Goal: Check status: Check status

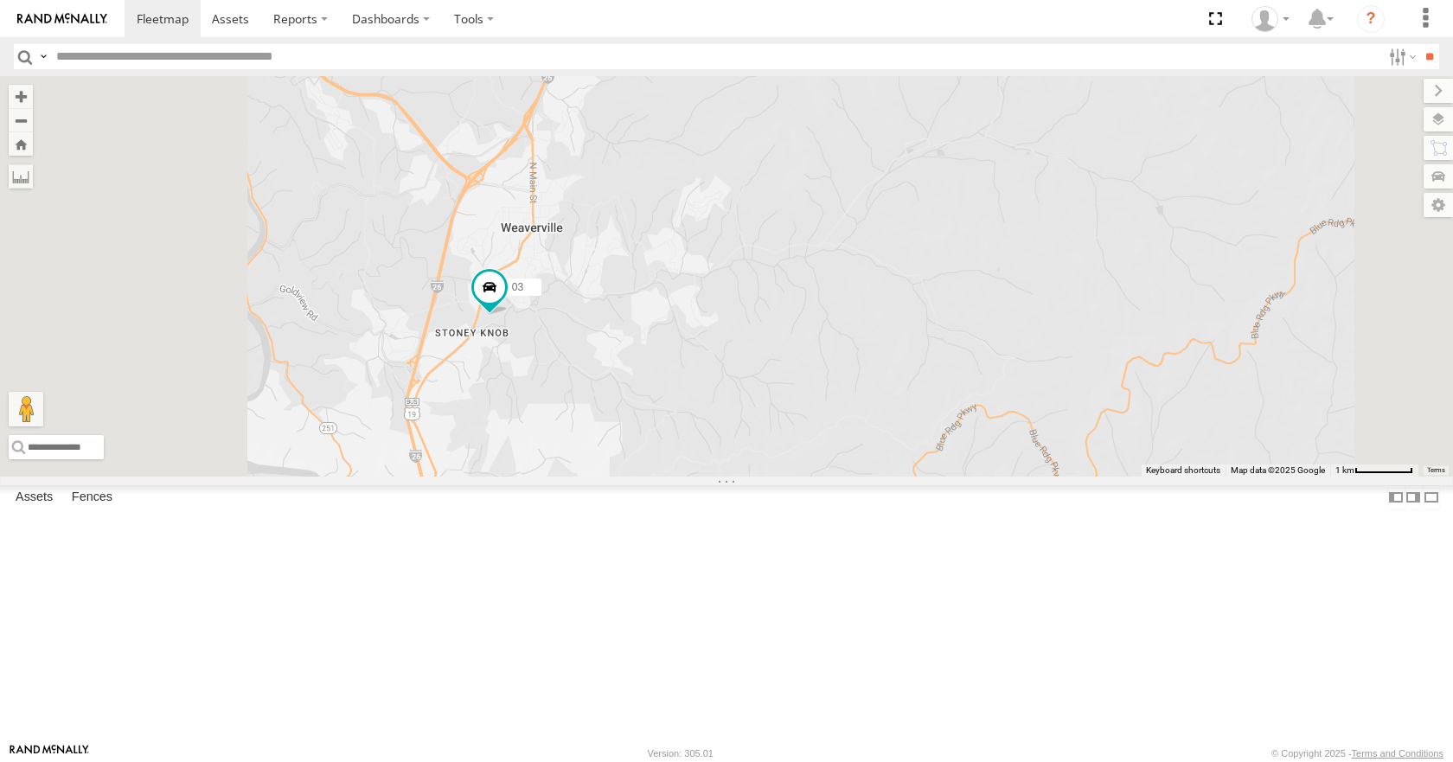
drag, startPoint x: 681, startPoint y: 334, endPoint x: 757, endPoint y: 458, distance: 145.9
click at [757, 458] on div "35 14 08 04 03" at bounding box center [726, 275] width 1453 height 399
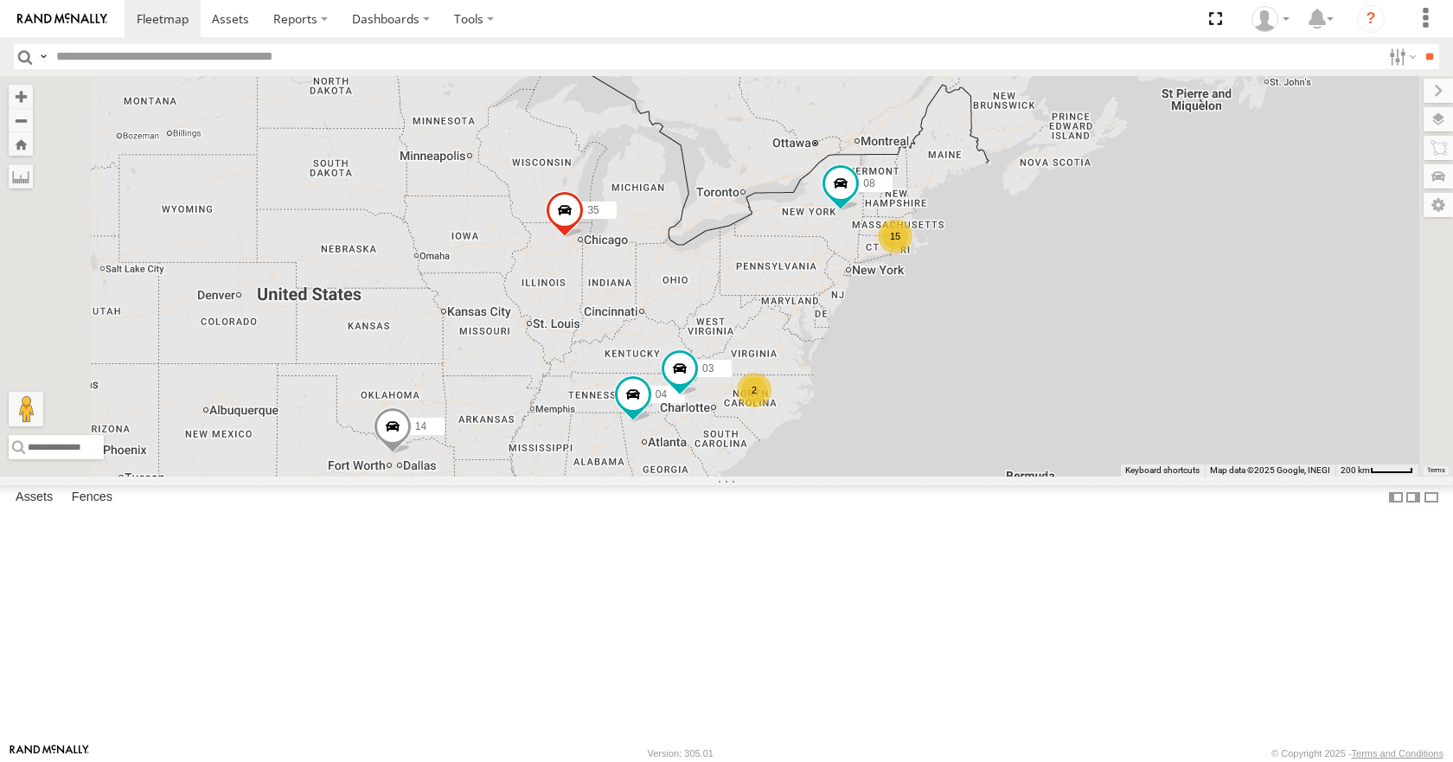
drag, startPoint x: 1134, startPoint y: 476, endPoint x: 1083, endPoint y: 458, distance: 54.2
click at [1083, 458] on div "35 14 08 04 03 15 2" at bounding box center [726, 275] width 1453 height 399
drag, startPoint x: 1006, startPoint y: 341, endPoint x: 936, endPoint y: 344, distance: 70.1
click at [936, 344] on div "35 14 08 04 03 15 2" at bounding box center [726, 275] width 1453 height 399
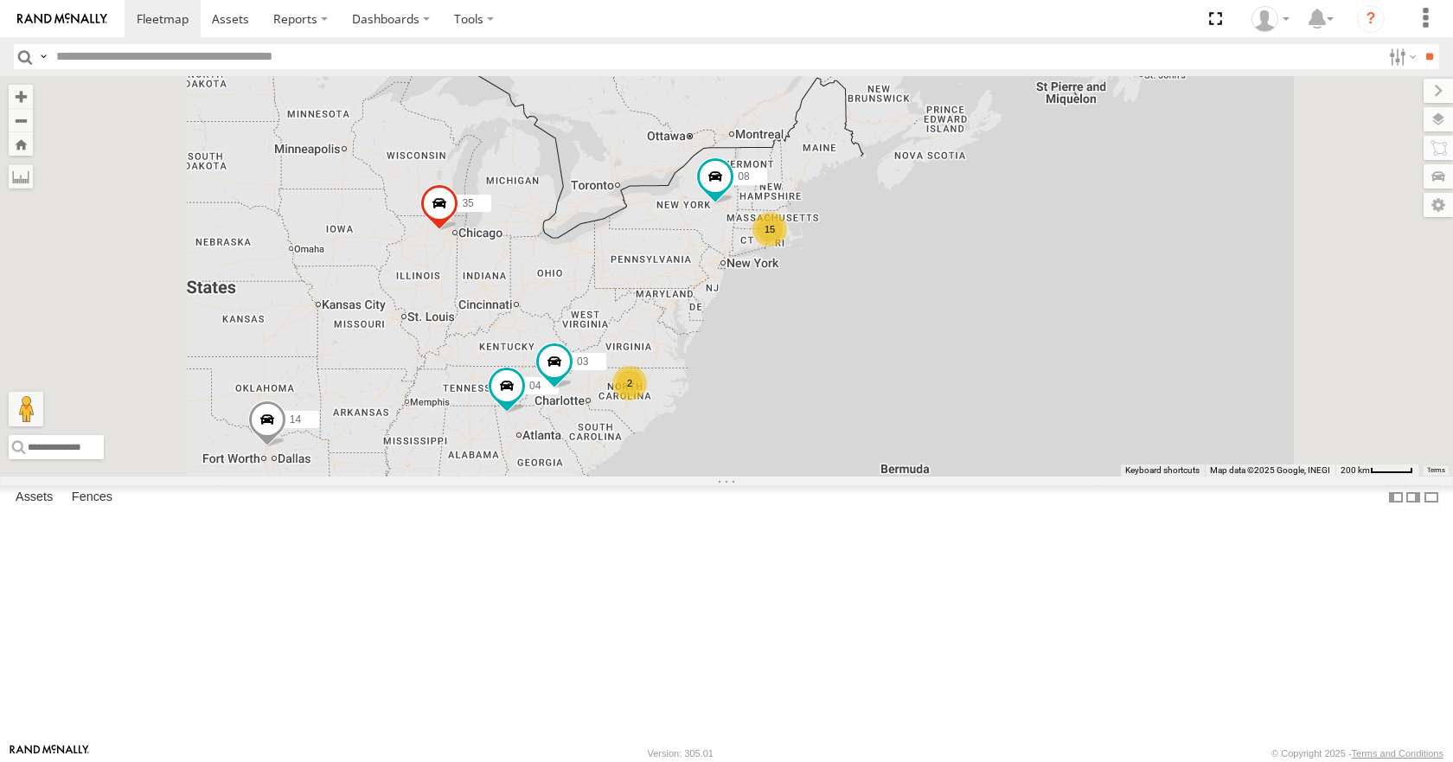
drag, startPoint x: 900, startPoint y: 333, endPoint x: 931, endPoint y: 310, distance: 38.4
click at [931, 310] on div "35 14 08 15 04 2 03" at bounding box center [726, 275] width 1453 height 399
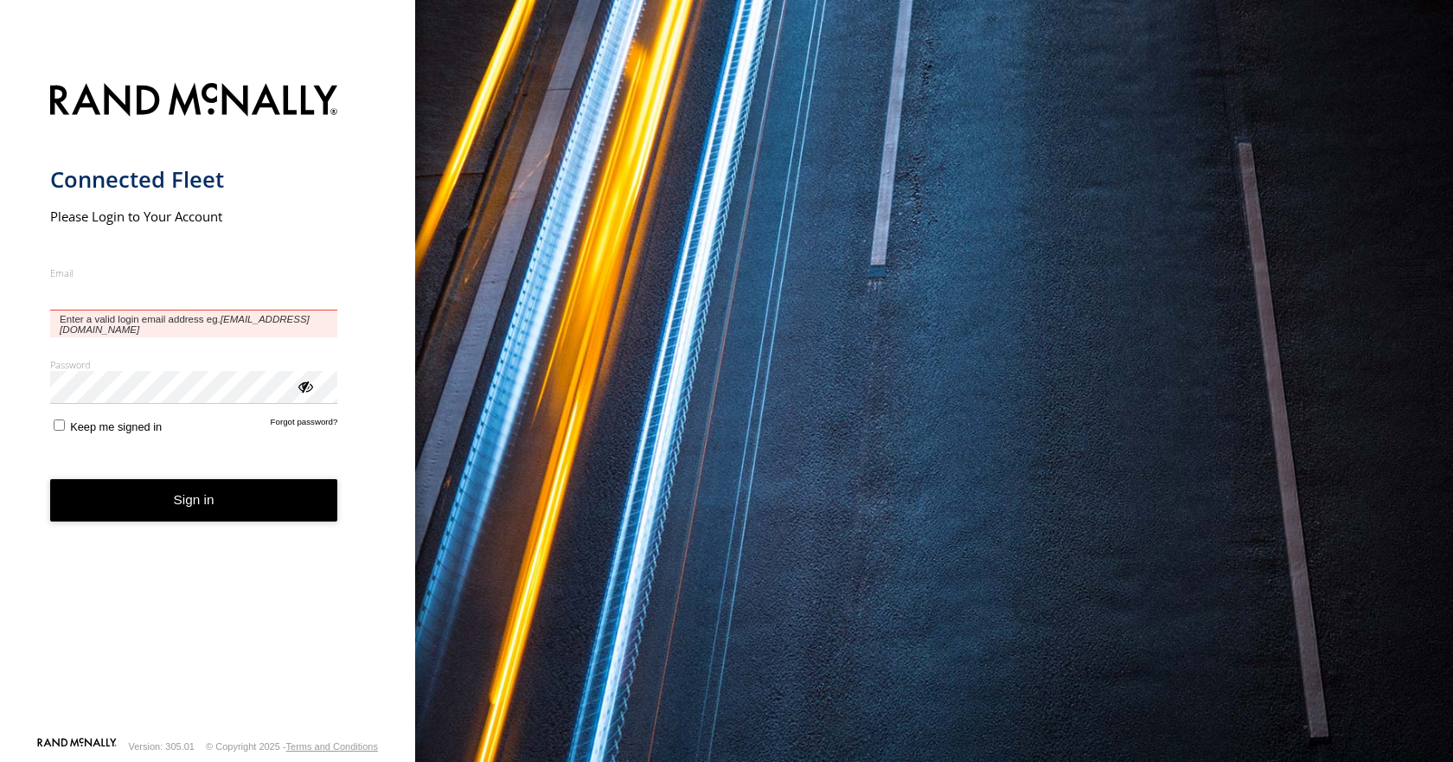
type input "**********"
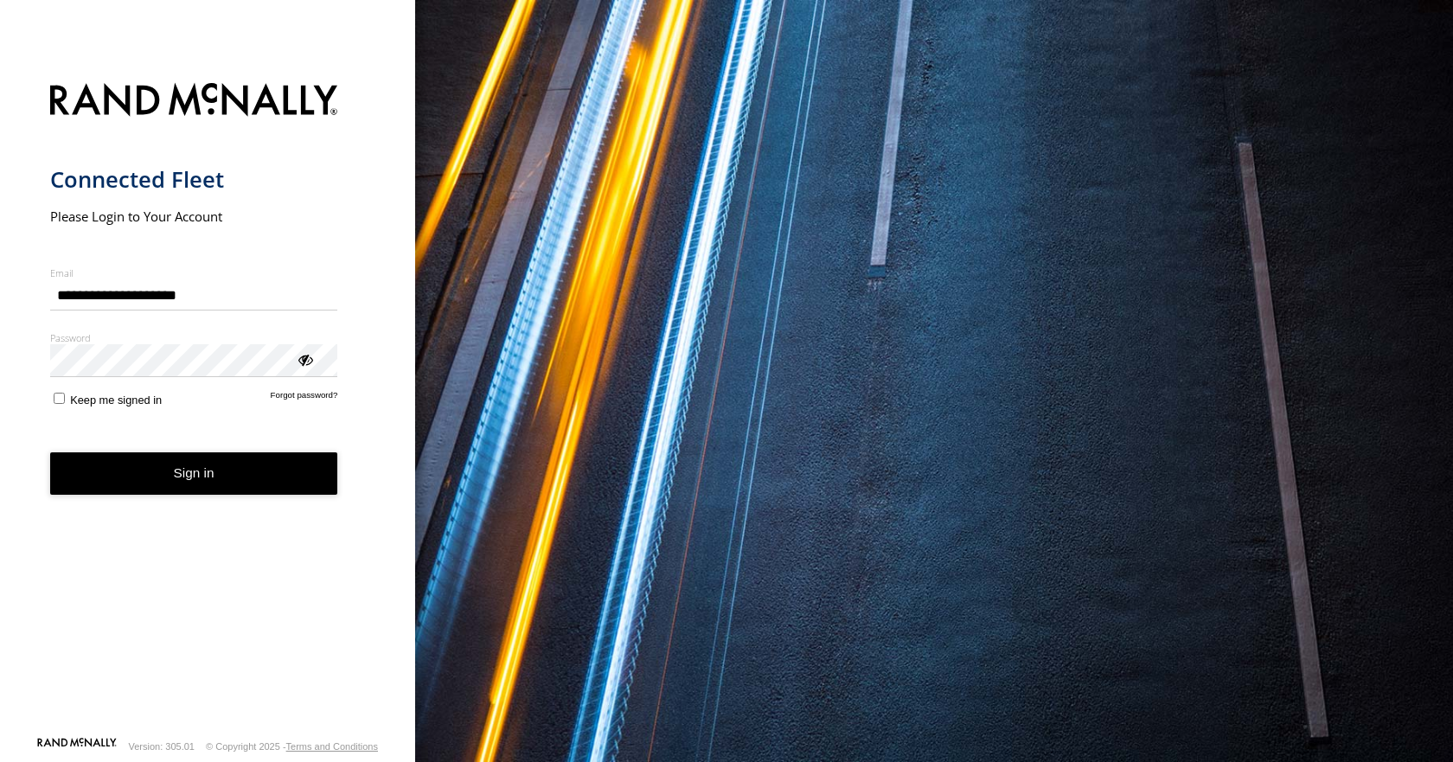
click at [189, 495] on button "Sign in" at bounding box center [194, 473] width 288 height 42
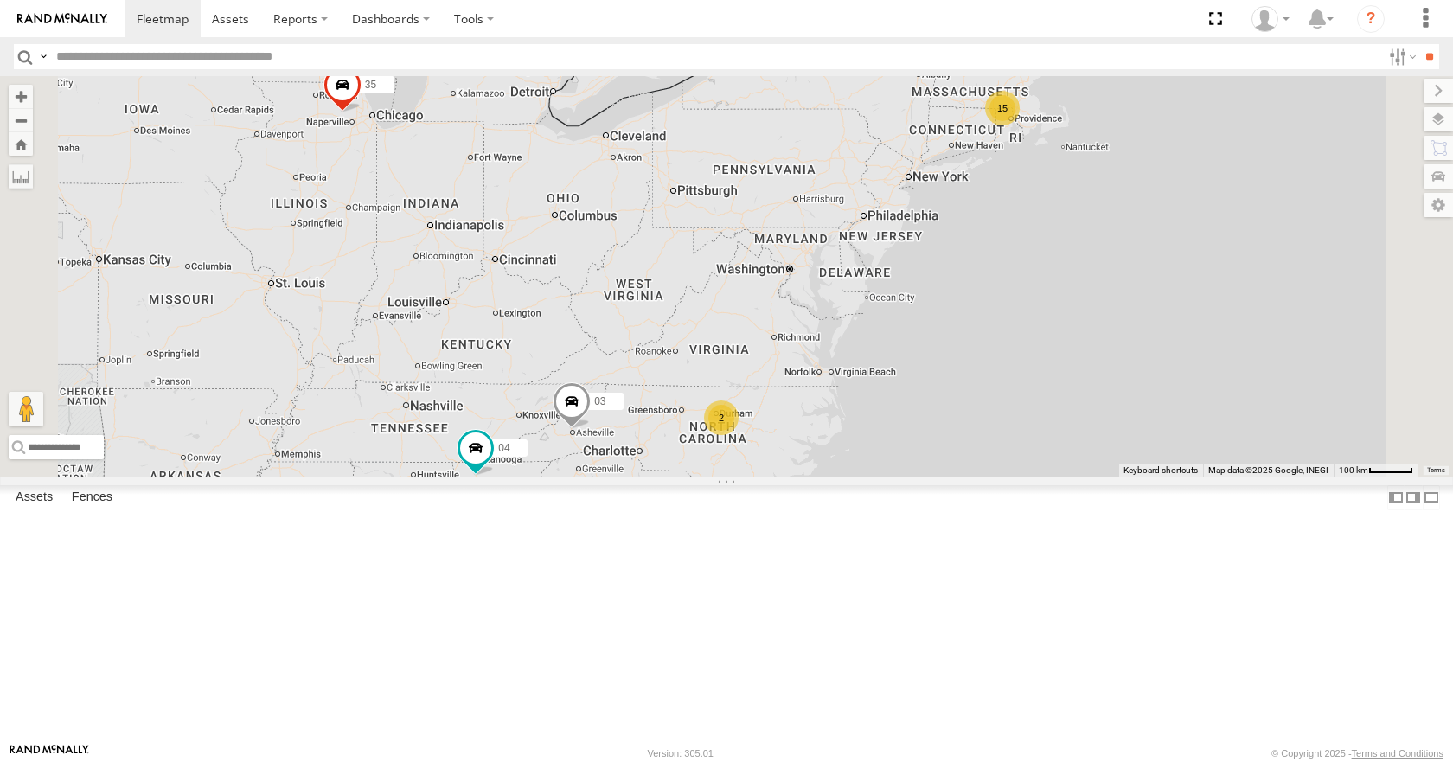
drag, startPoint x: 1104, startPoint y: 401, endPoint x: 1046, endPoint y: 438, distance: 68.8
click at [1046, 438] on div "35 14 08 04 03 15 2" at bounding box center [726, 275] width 1453 height 399
drag, startPoint x: 1282, startPoint y: 224, endPoint x: 1179, endPoint y: 248, distance: 106.5
click at [1185, 247] on div "35 14 08 04 03 15 2" at bounding box center [726, 275] width 1453 height 399
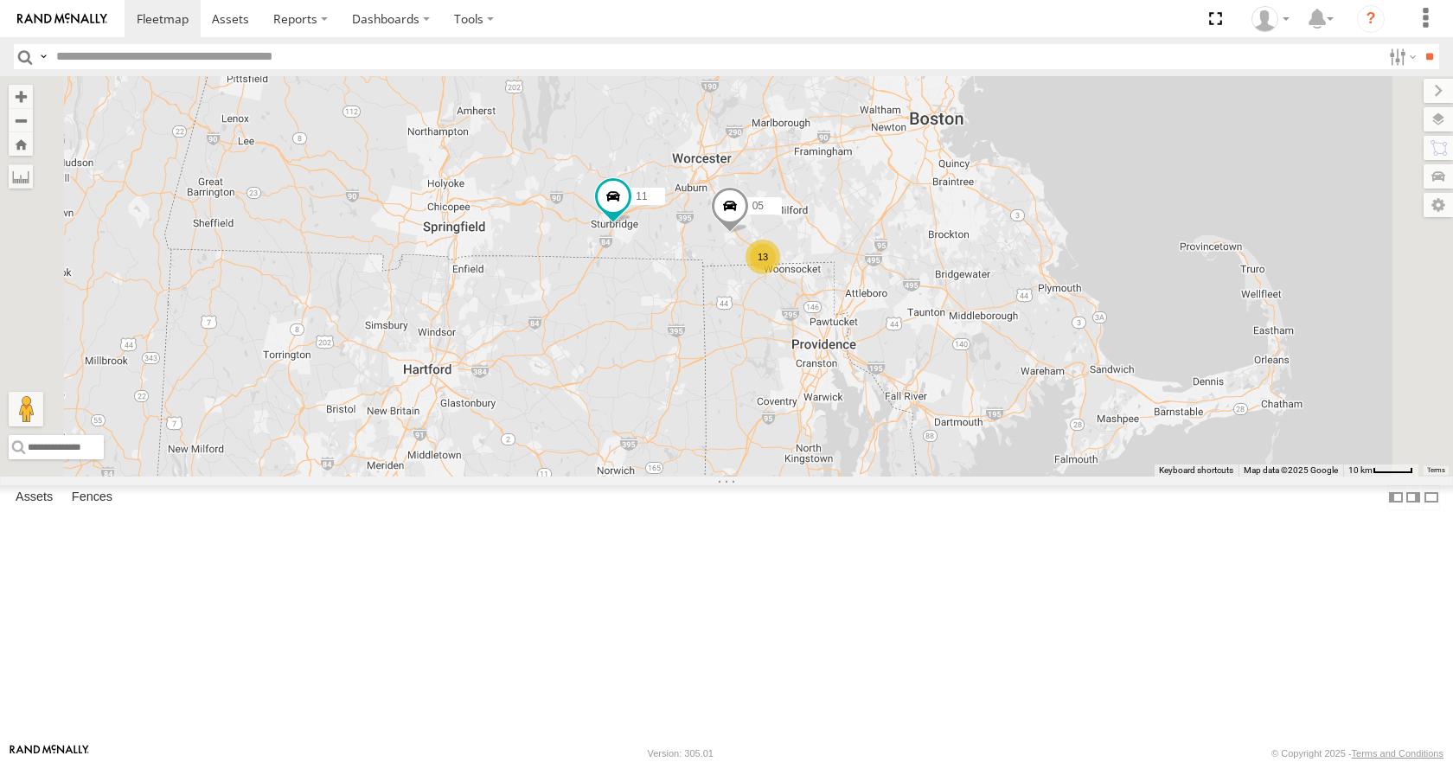
drag, startPoint x: 874, startPoint y: 238, endPoint x: 972, endPoint y: 261, distance: 100.5
click at [972, 261] on div "35 14 08 04 03 11 13 05" at bounding box center [726, 275] width 1453 height 399
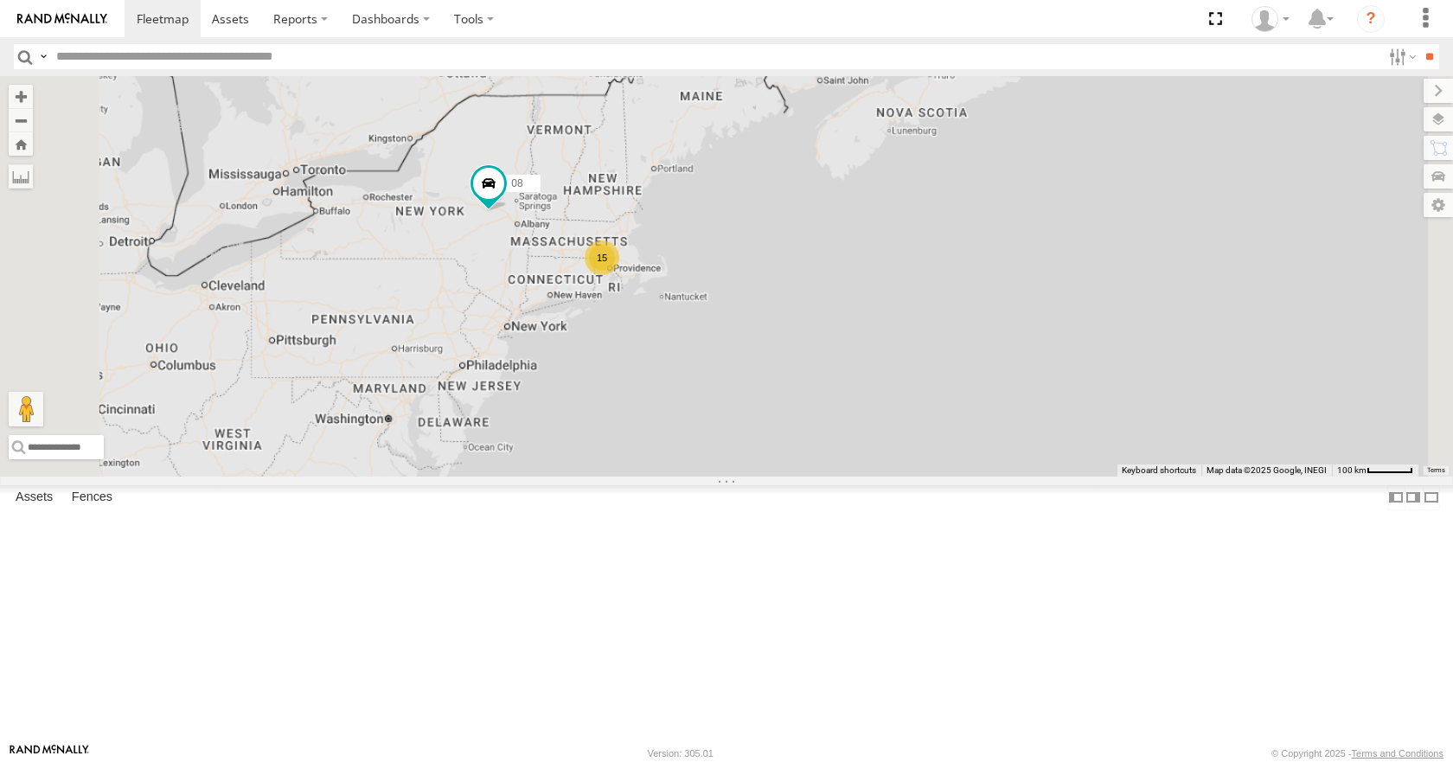
drag, startPoint x: 647, startPoint y: 432, endPoint x: 700, endPoint y: 418, distance: 55.6
click at [700, 418] on div "35 14 08 04 03 15 2" at bounding box center [726, 275] width 1453 height 399
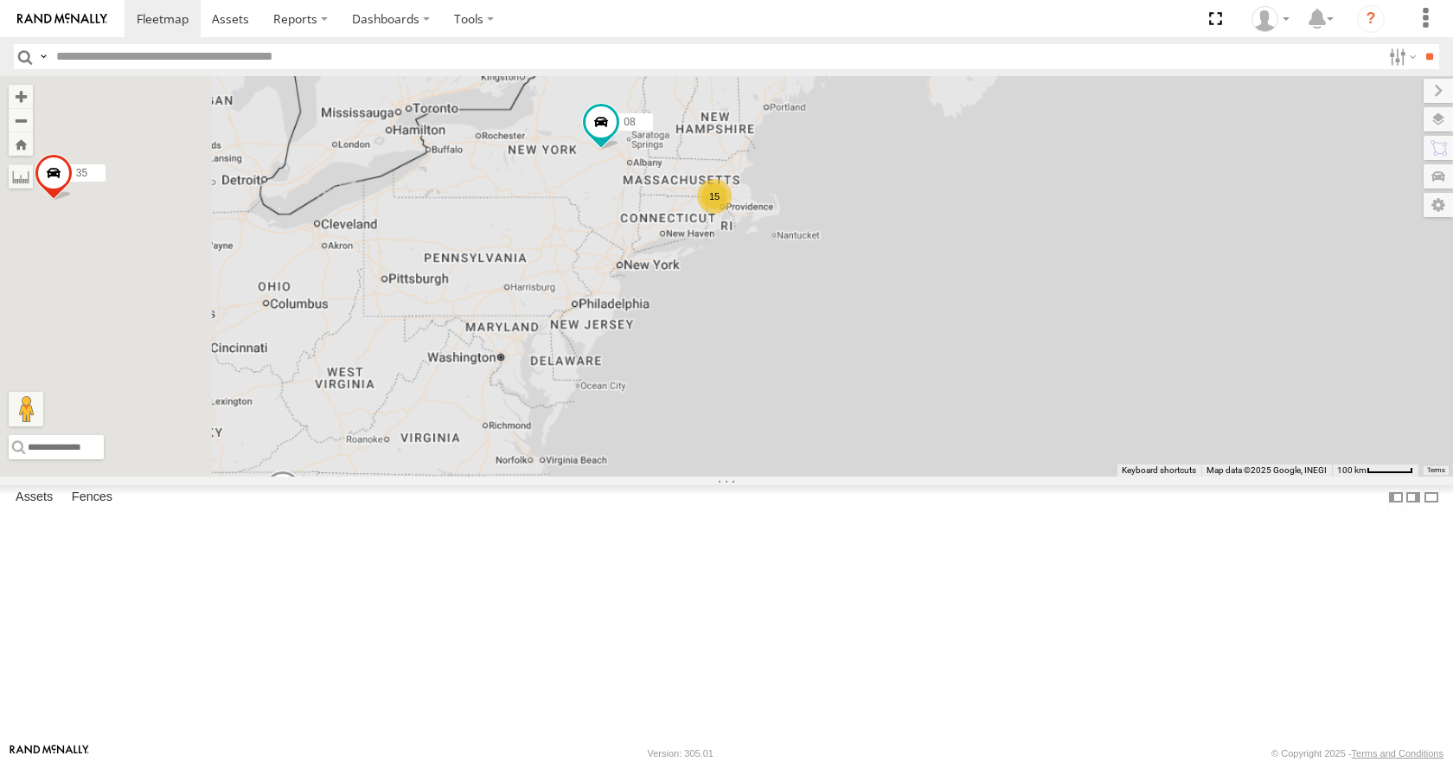
drag, startPoint x: 677, startPoint y: 406, endPoint x: 789, endPoint y: 345, distance: 128.1
click at [789, 345] on div "35 14 08 04 03 15 2" at bounding box center [726, 275] width 1453 height 399
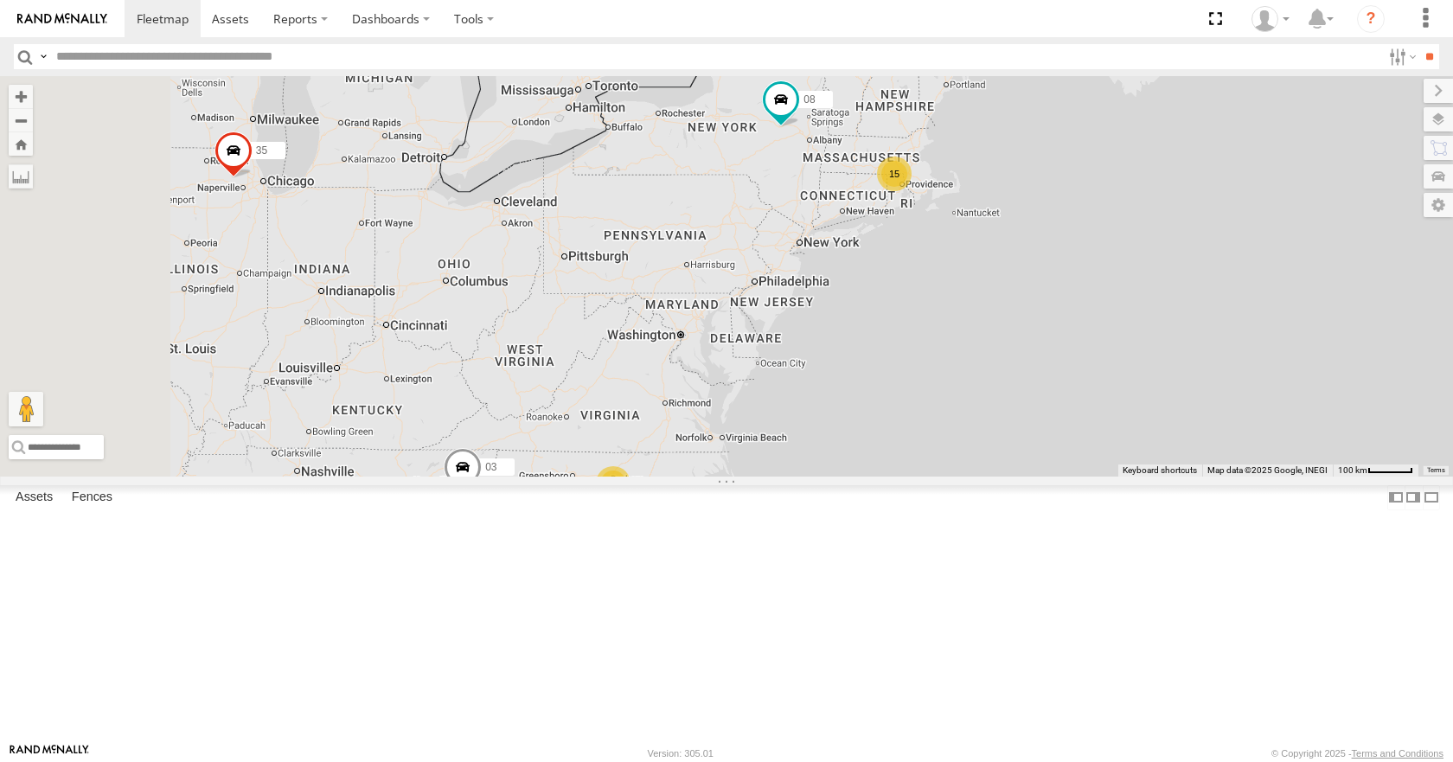
drag, startPoint x: 805, startPoint y: 361, endPoint x: 1005, endPoint y: 353, distance: 199.9
click at [1005, 353] on div "35 14 08 04 03 15 2" at bounding box center [726, 275] width 1453 height 399
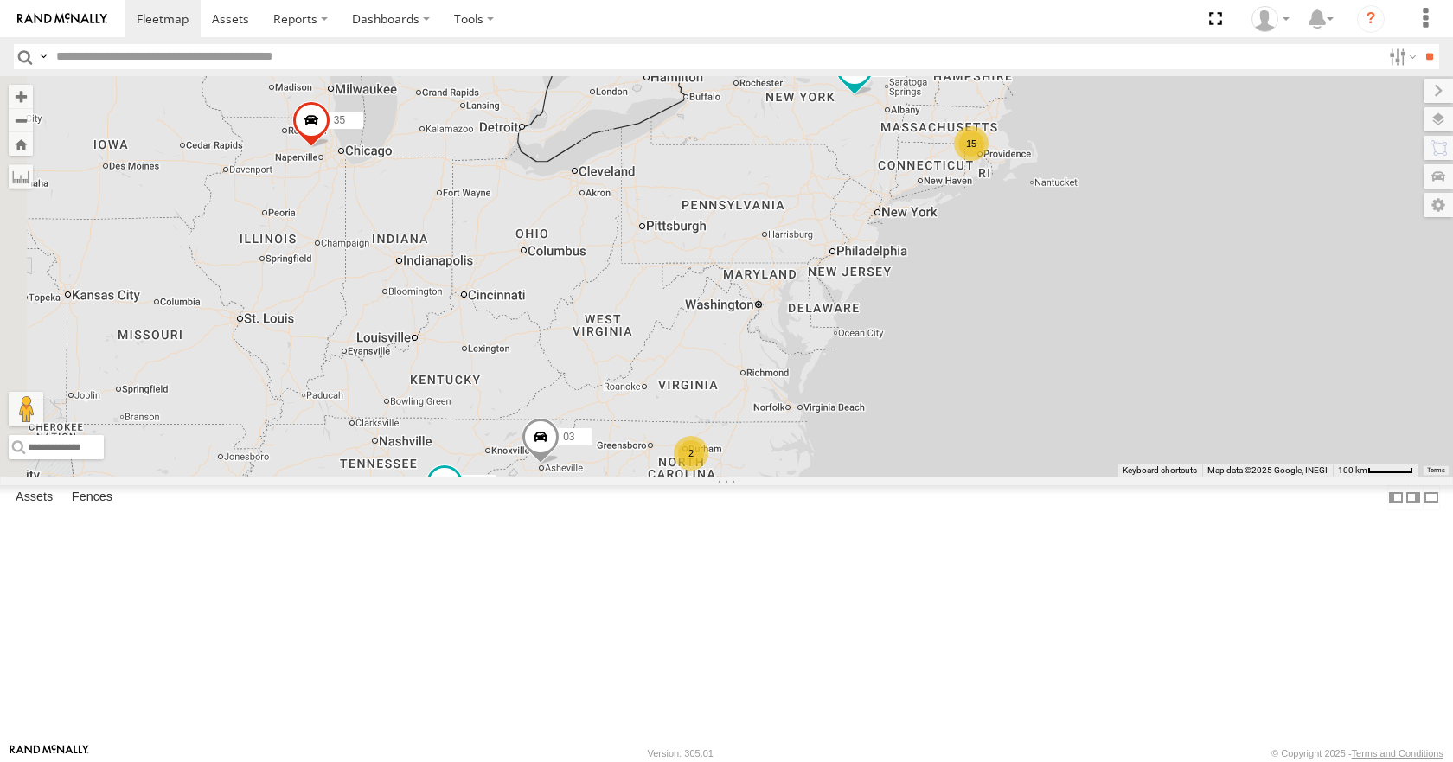
drag, startPoint x: 812, startPoint y: 530, endPoint x: 891, endPoint y: 500, distance: 85.1
click at [891, 476] on div "35 14 08 04 03 15 2" at bounding box center [726, 275] width 1453 height 399
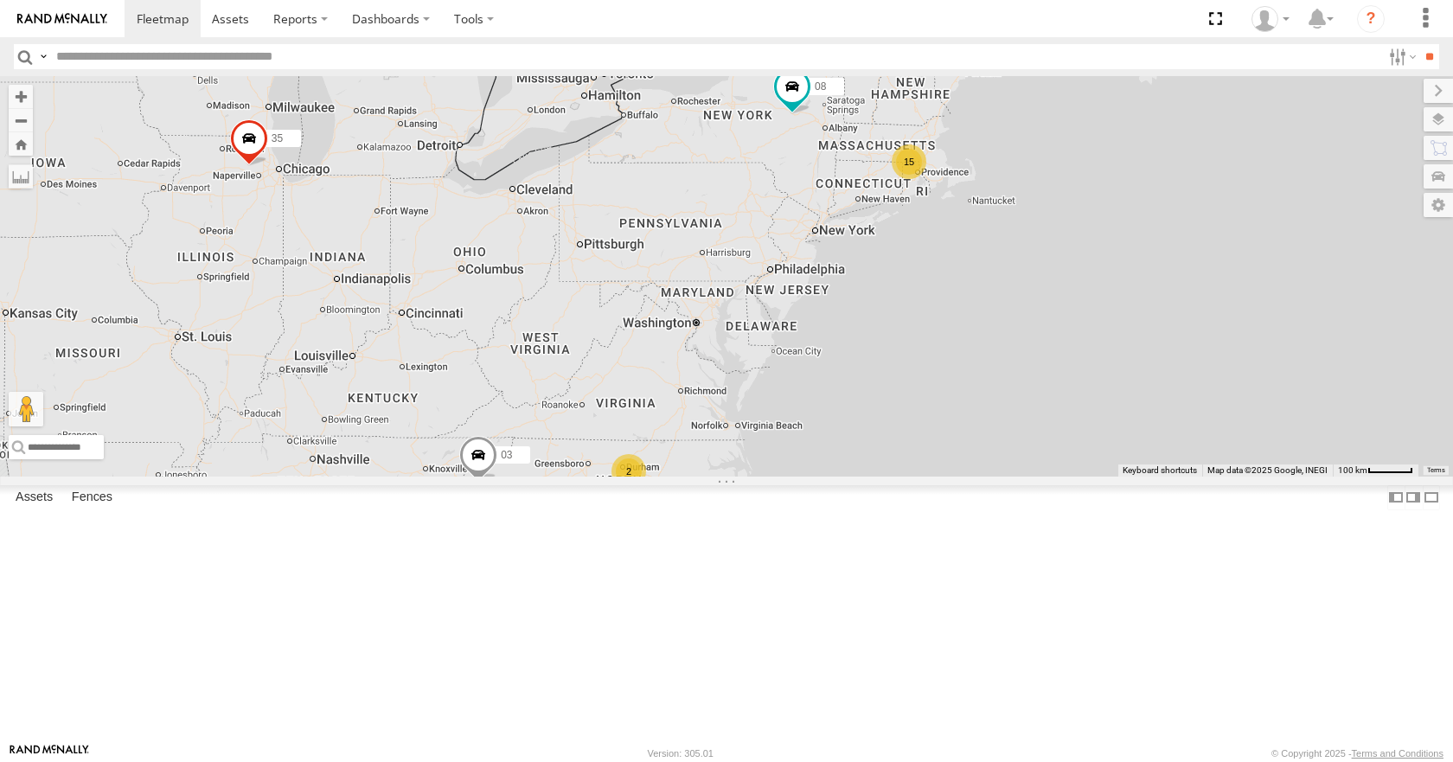
drag, startPoint x: 1003, startPoint y: 398, endPoint x: 940, endPoint y: 418, distance: 66.4
click at [940, 418] on div "35 14 08 04 03 15 2" at bounding box center [726, 275] width 1453 height 399
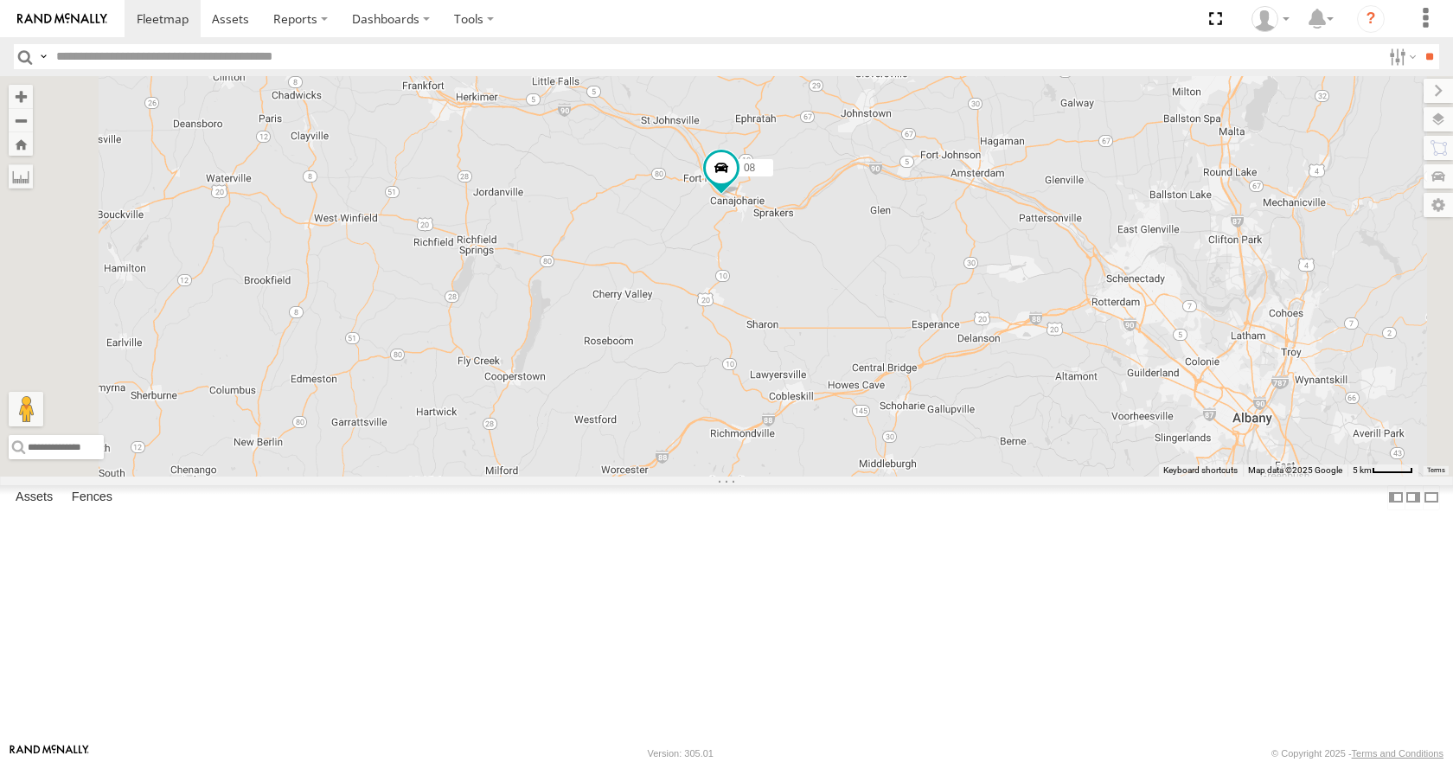
drag, startPoint x: 991, startPoint y: 173, endPoint x: 901, endPoint y: 381, distance: 227.0
click at [901, 381] on div "35 14 08 04 03" at bounding box center [726, 275] width 1453 height 399
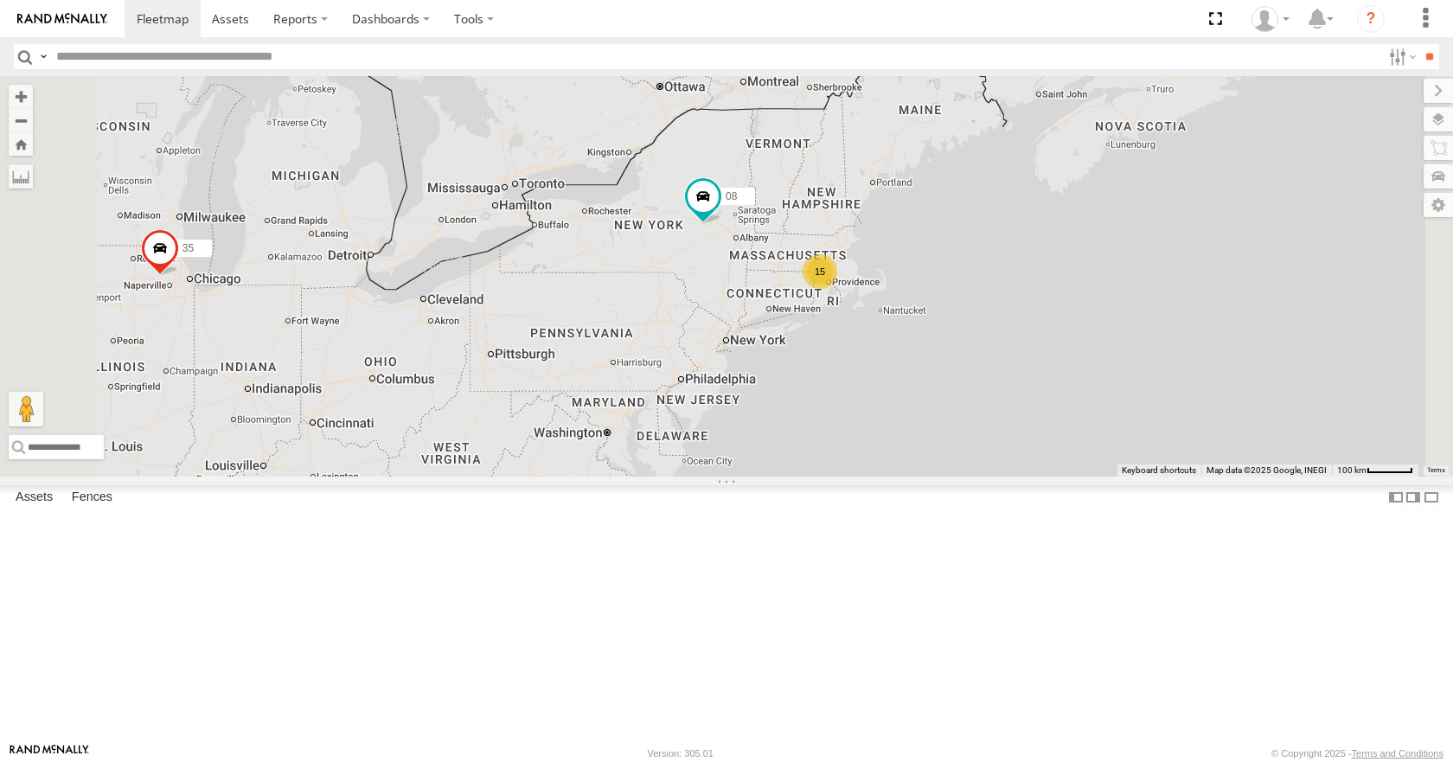
drag, startPoint x: 940, startPoint y: 399, endPoint x: 942, endPoint y: 297, distance: 101.2
click at [942, 297] on div "35 14 08 04 03 15 2" at bounding box center [726, 275] width 1453 height 399
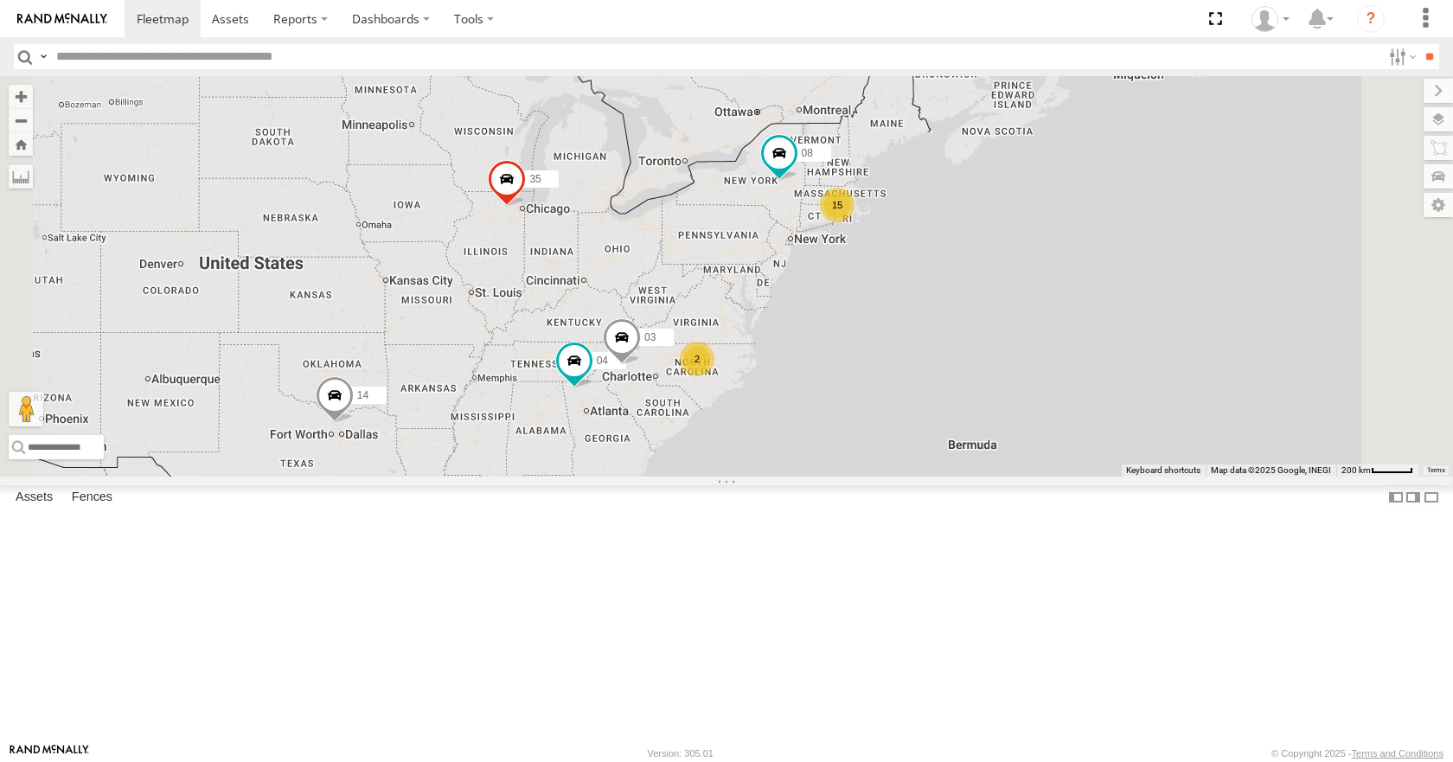
drag, startPoint x: 926, startPoint y: 323, endPoint x: 994, endPoint y: 342, distance: 70.7
click at [994, 342] on div "35 14 08 04 03 15 2" at bounding box center [726, 275] width 1453 height 399
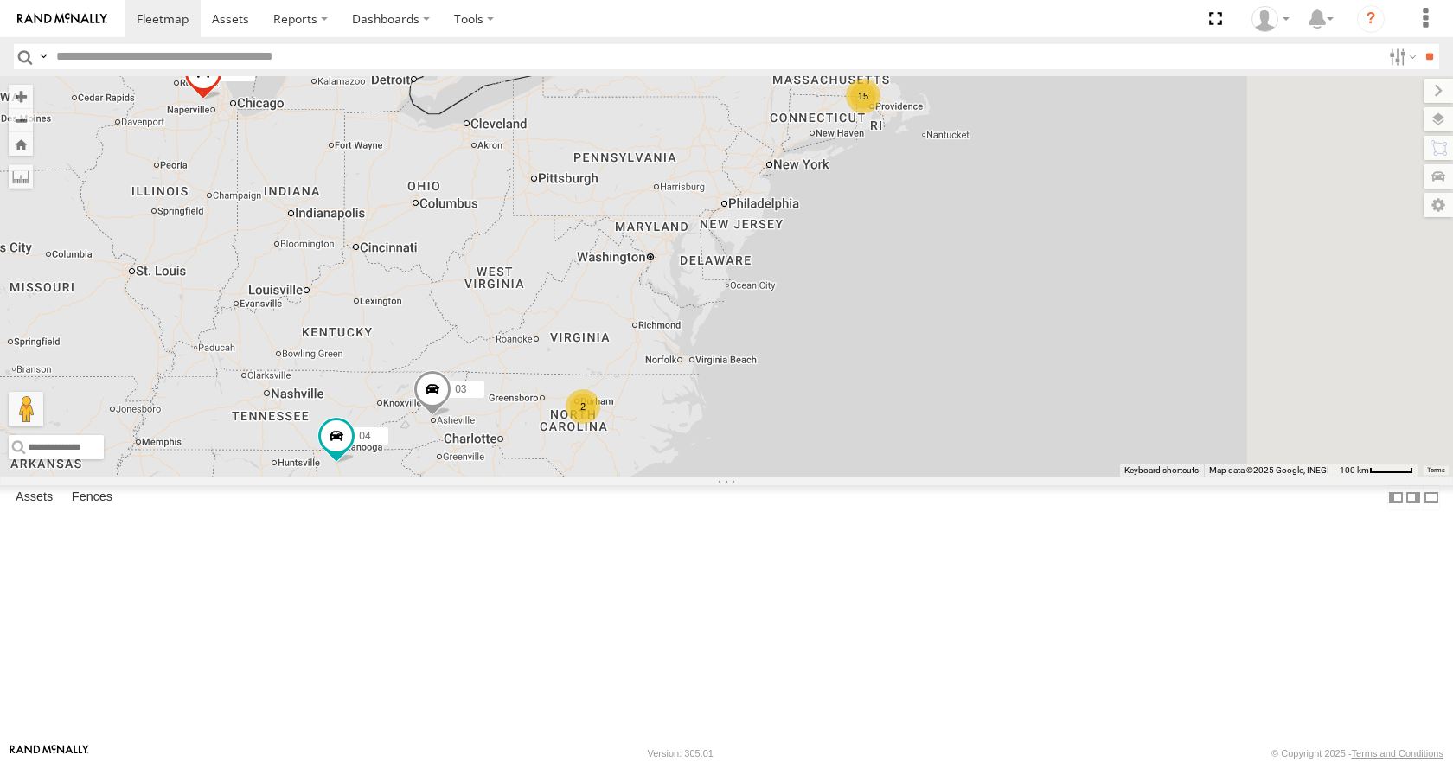
drag, startPoint x: 1064, startPoint y: 283, endPoint x: 783, endPoint y: 507, distance: 359.3
click at [783, 476] on div "35 14 08 04 03 15 2" at bounding box center [726, 275] width 1453 height 399
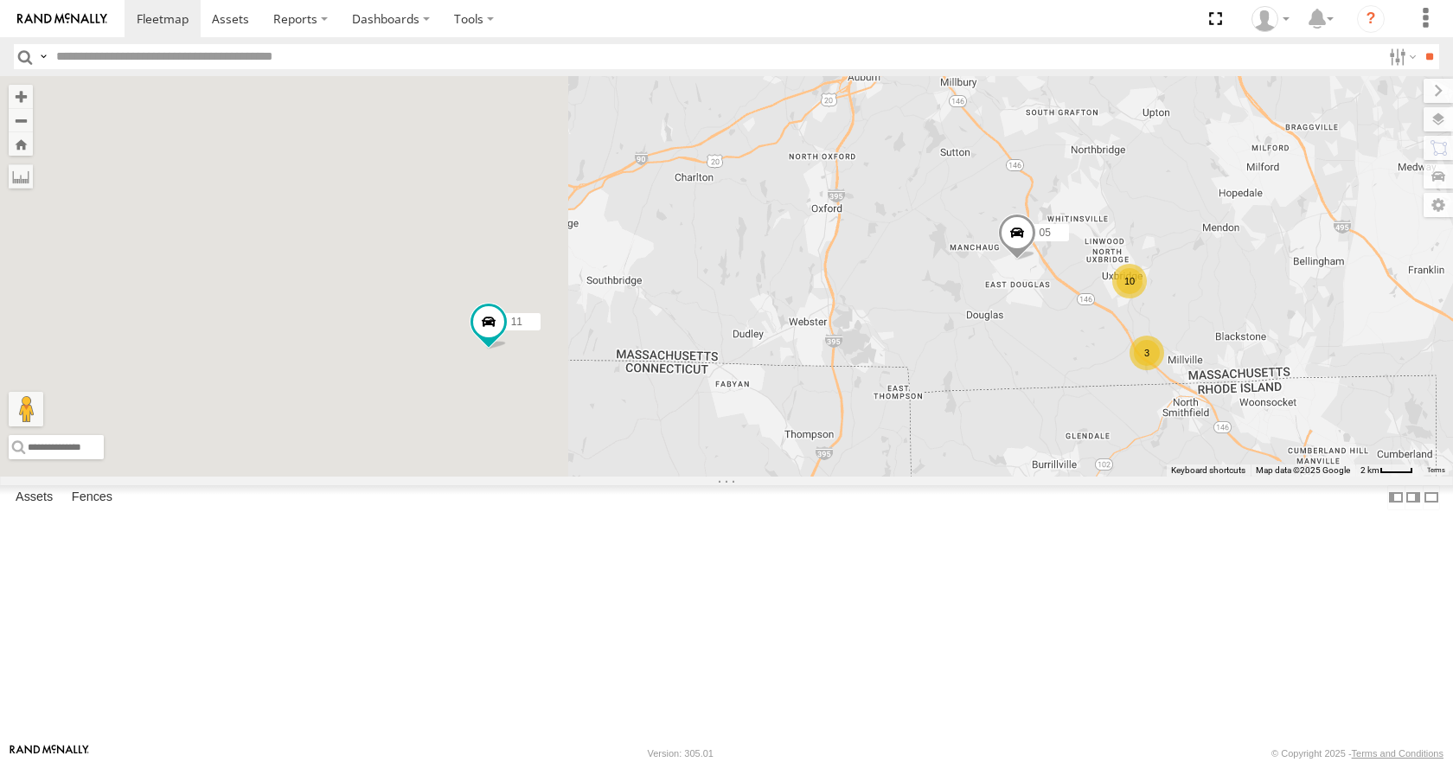
drag, startPoint x: 706, startPoint y: 292, endPoint x: 1109, endPoint y: 373, distance: 410.9
click at [1109, 373] on div "35 14 08 04 03 05 11 3 10" at bounding box center [726, 275] width 1453 height 399
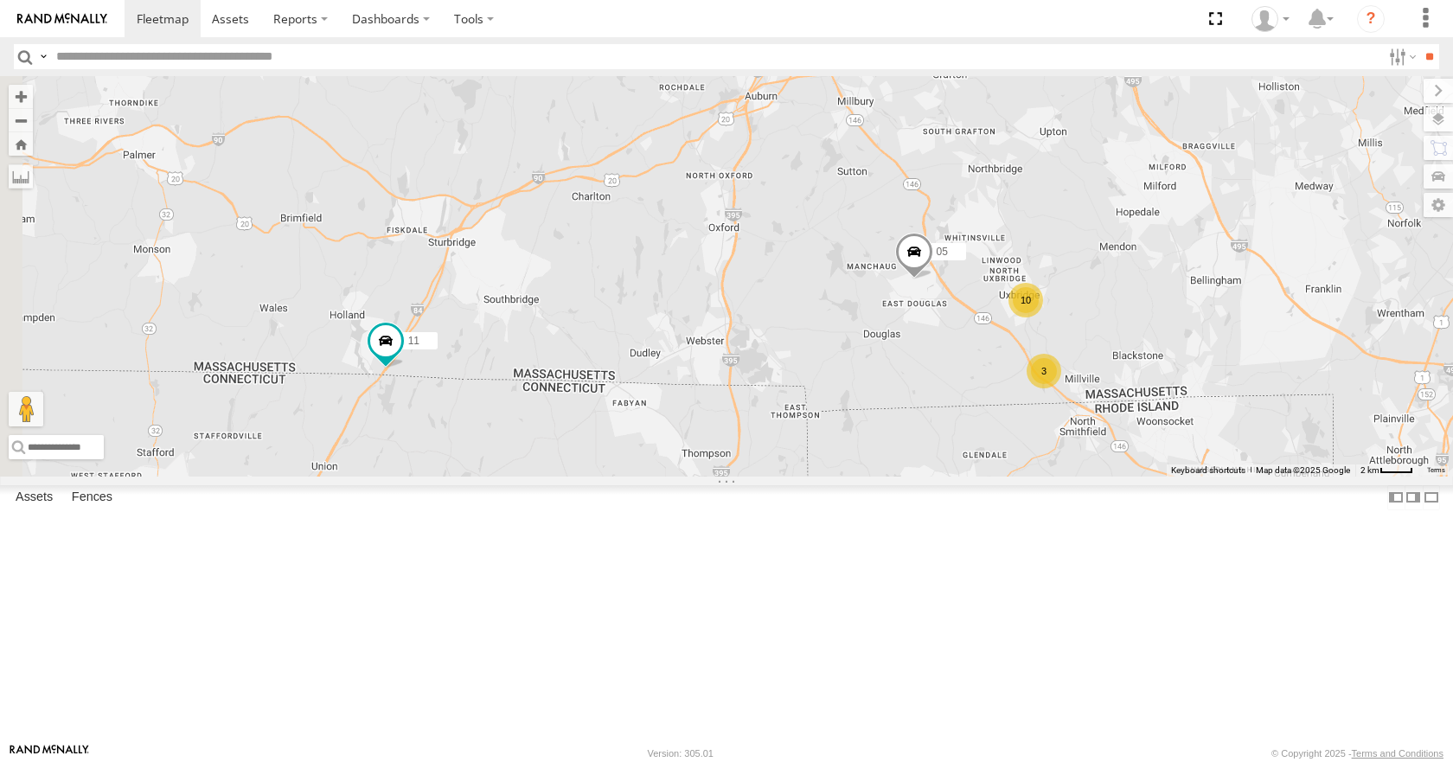
drag, startPoint x: 1022, startPoint y: 417, endPoint x: 906, endPoint y: 439, distance: 118.0
click at [906, 439] on div "35 14 08 04 03 05 11 3 10" at bounding box center [726, 275] width 1453 height 399
